Goal: Transaction & Acquisition: Purchase product/service

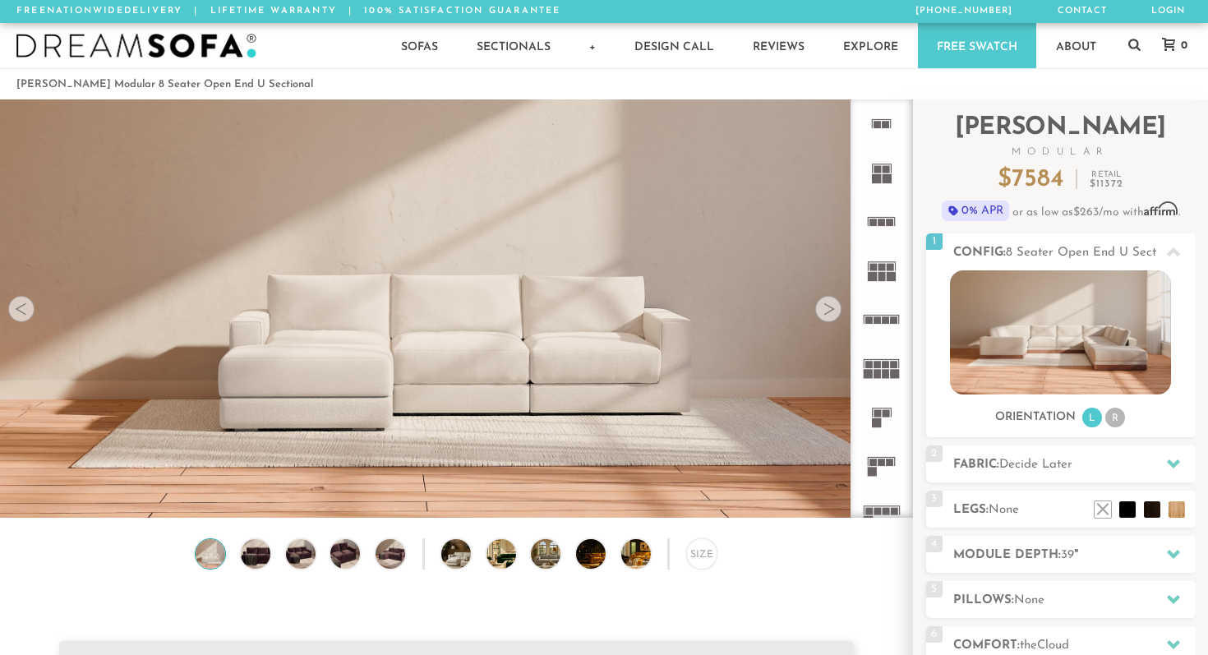
scroll to position [18140, 1208]
click at [1017, 330] on img at bounding box center [1060, 332] width 221 height 124
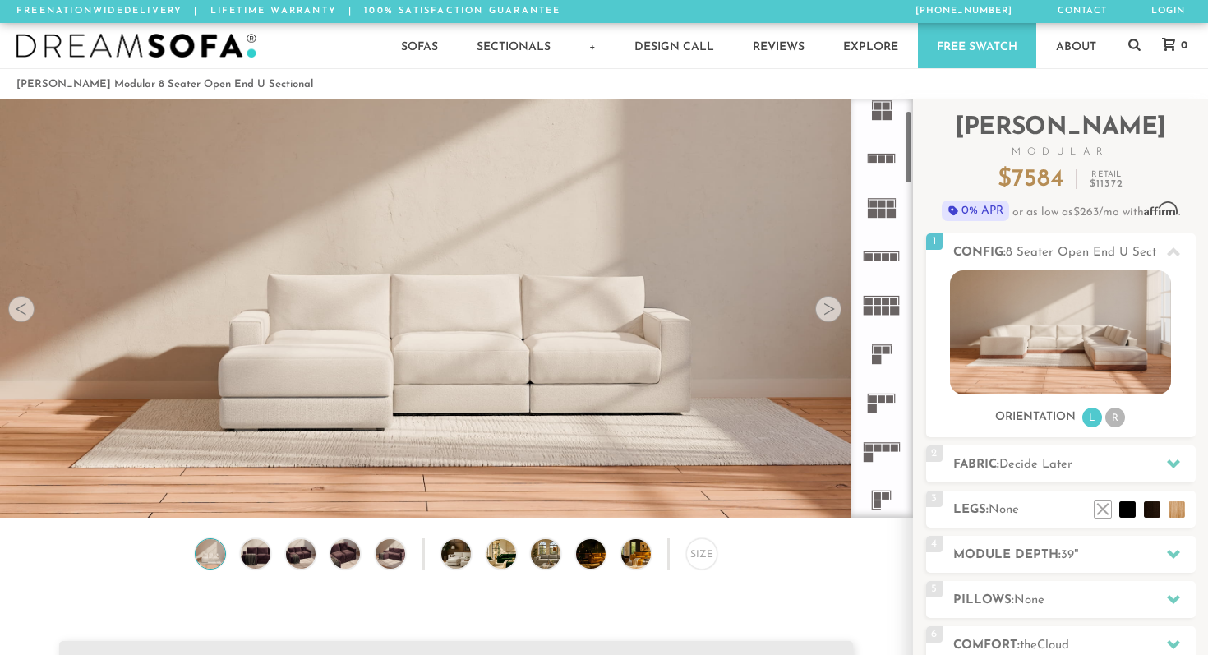
click at [882, 317] on icon at bounding box center [881, 304] width 48 height 48
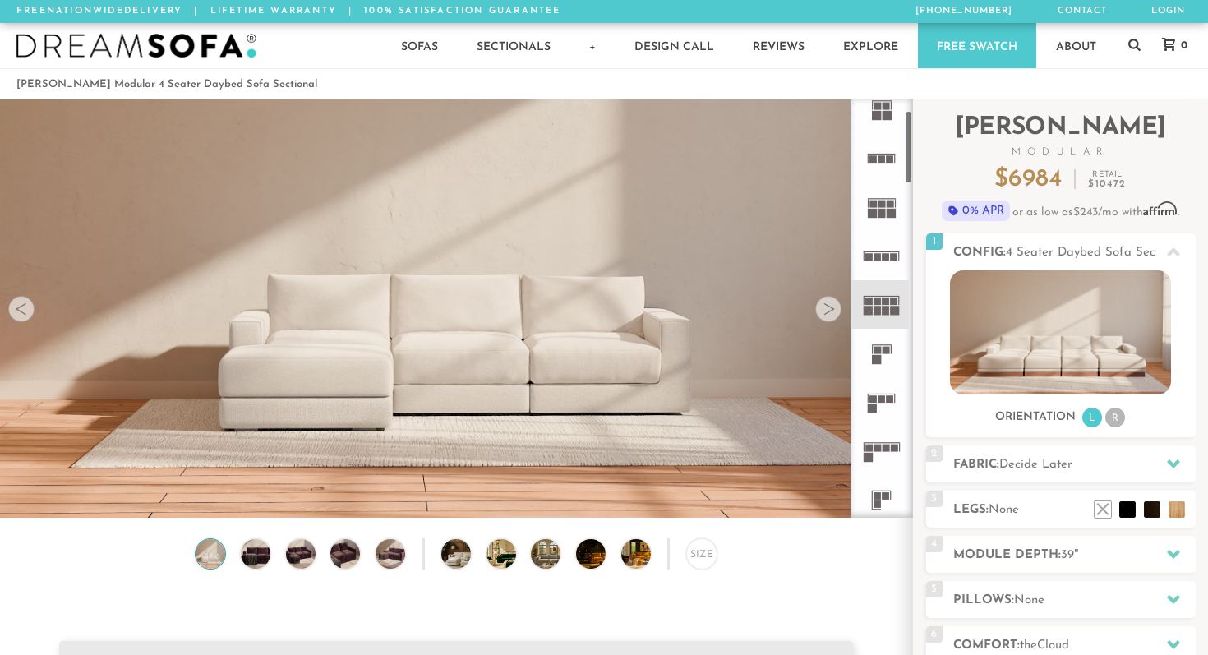
click at [829, 312] on div at bounding box center [828, 309] width 26 height 26
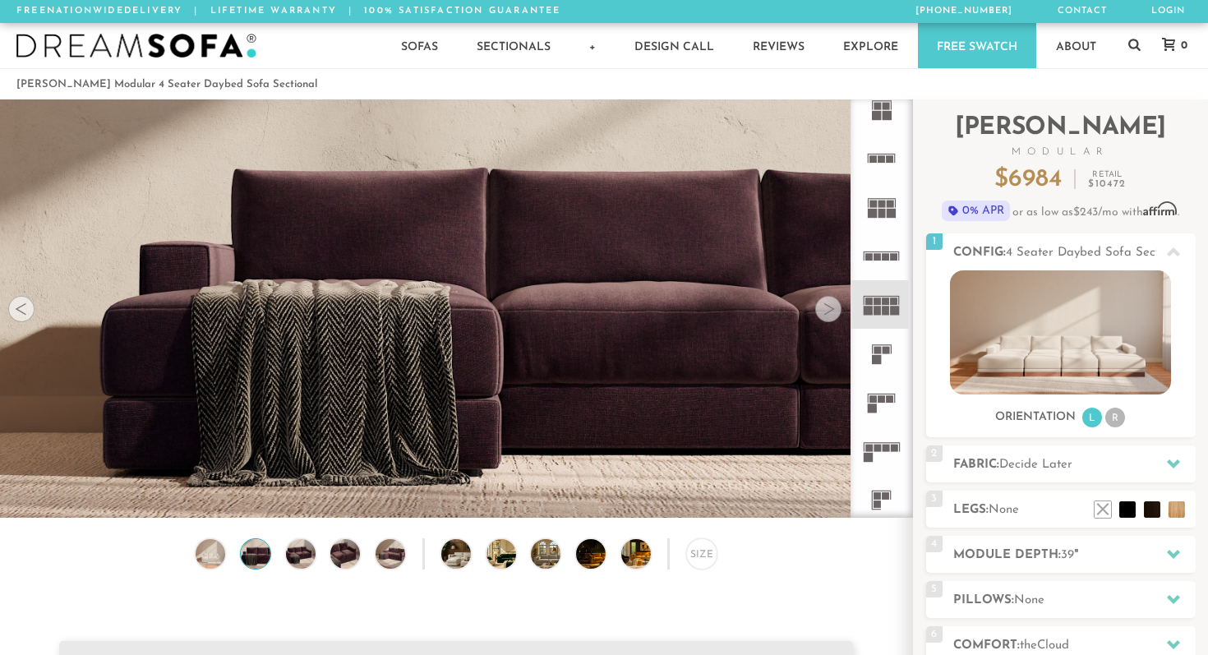
click at [829, 312] on div at bounding box center [828, 309] width 26 height 26
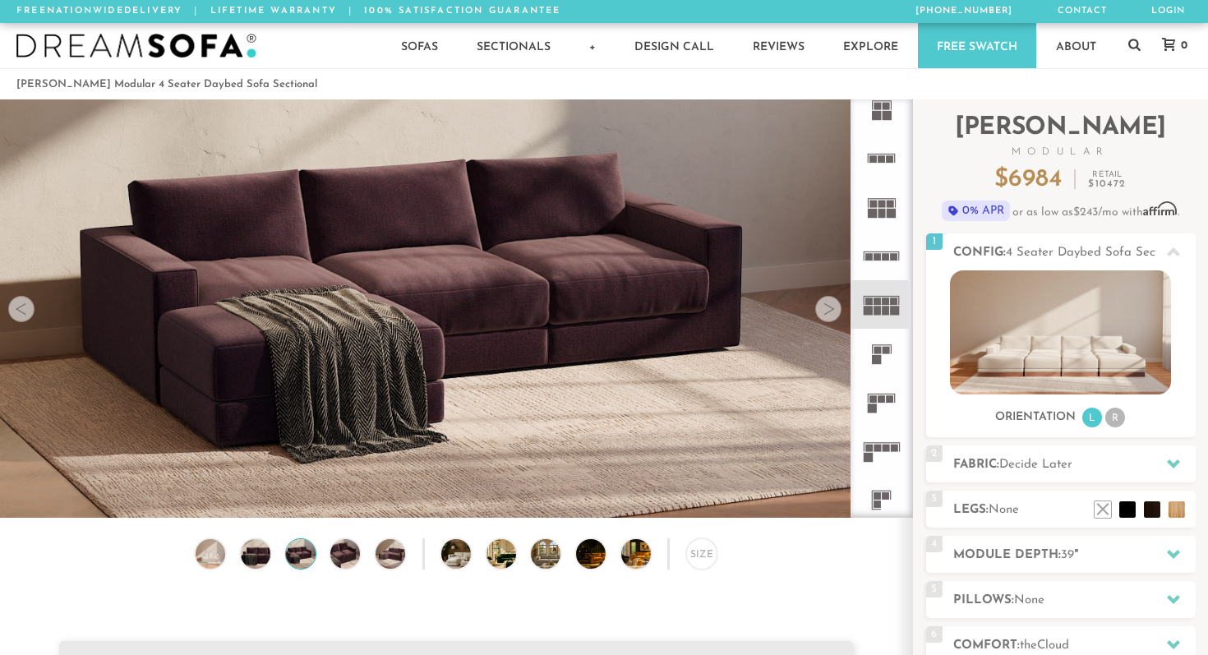
click at [829, 312] on div at bounding box center [828, 309] width 26 height 26
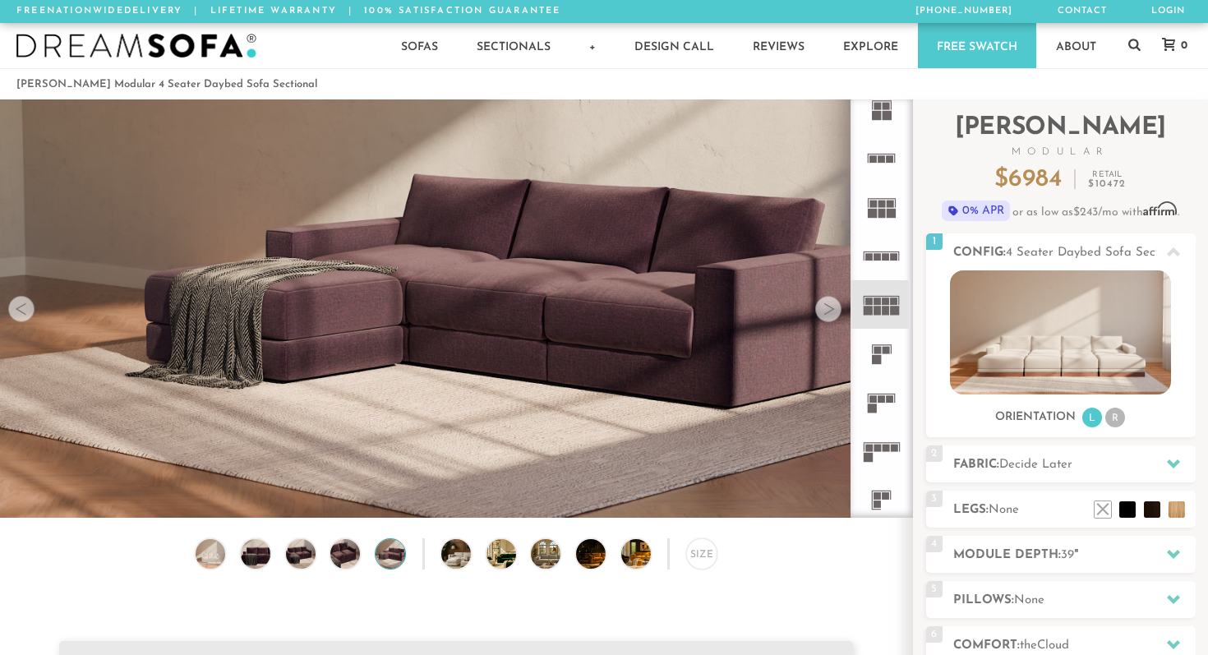
click at [829, 312] on div at bounding box center [828, 309] width 26 height 26
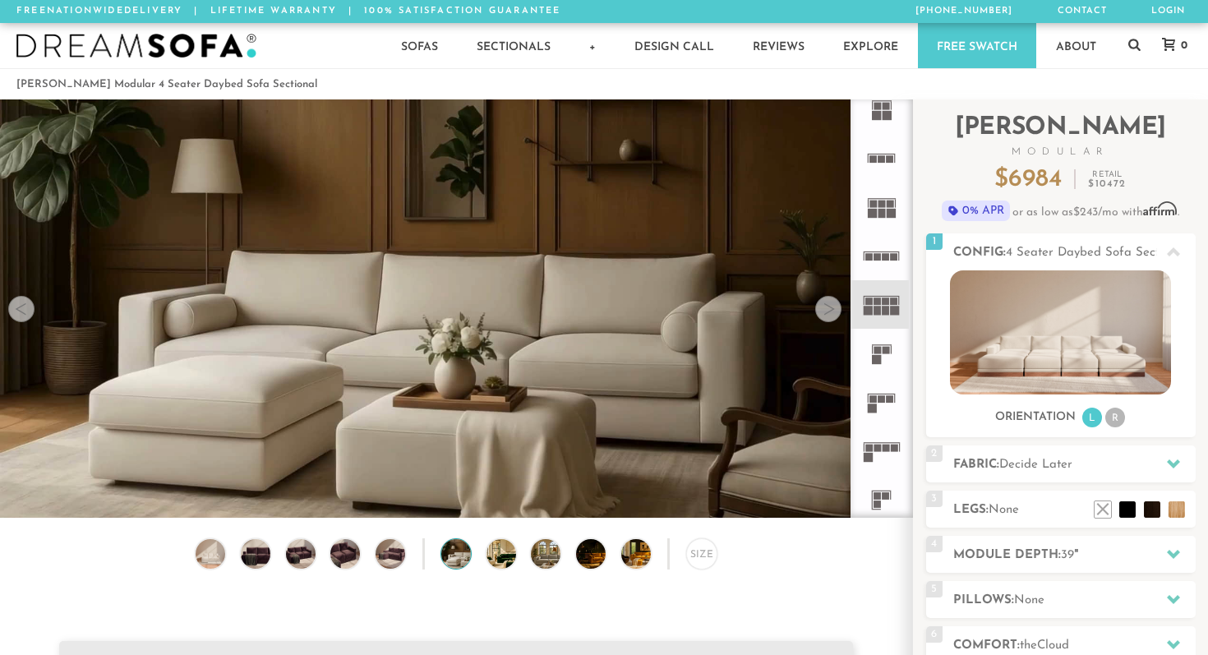
click at [829, 312] on div at bounding box center [828, 309] width 26 height 26
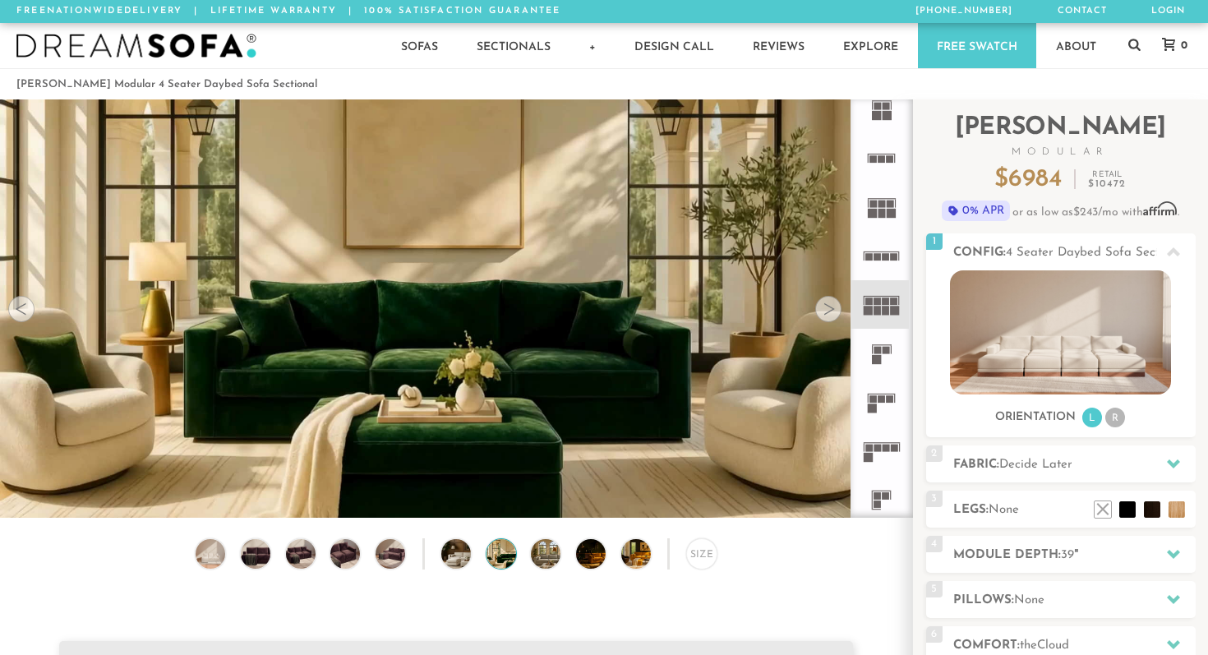
click at [829, 312] on div at bounding box center [828, 309] width 26 height 26
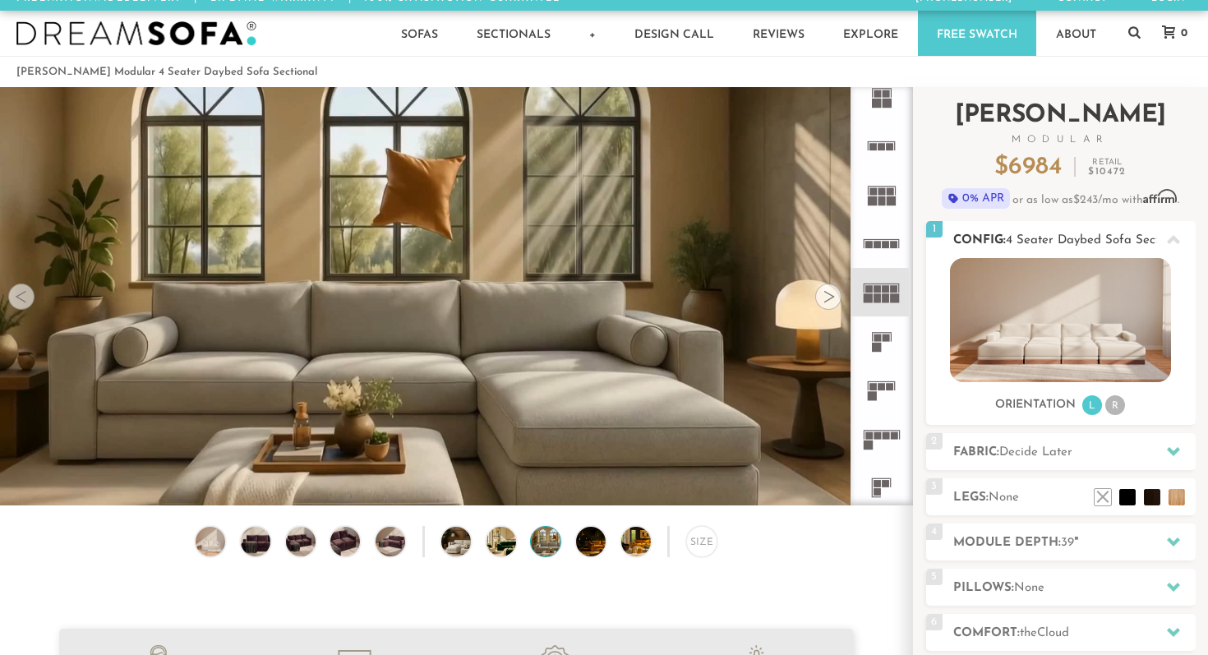
scroll to position [9, 0]
